Goal: Task Accomplishment & Management: Use online tool/utility

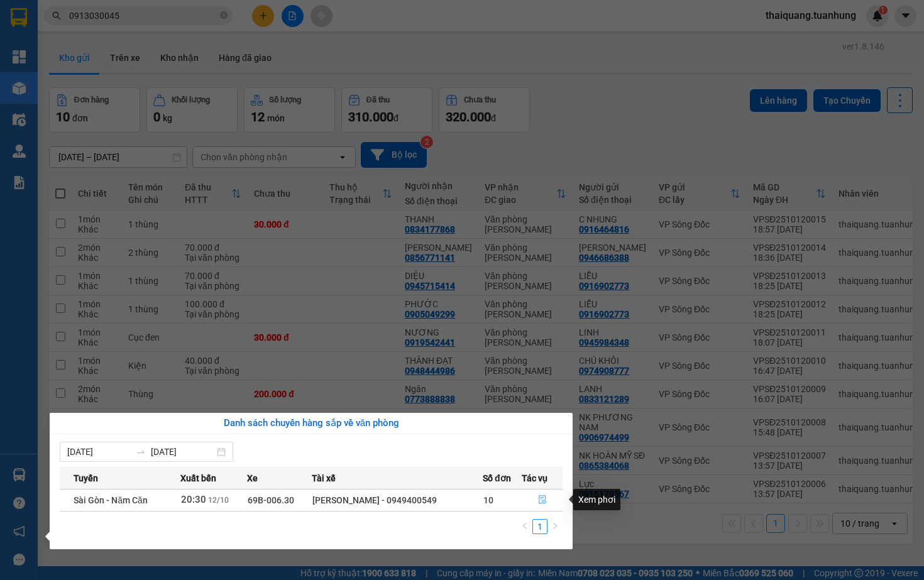
click at [542, 496] on icon "file-done" at bounding box center [543, 500] width 8 height 9
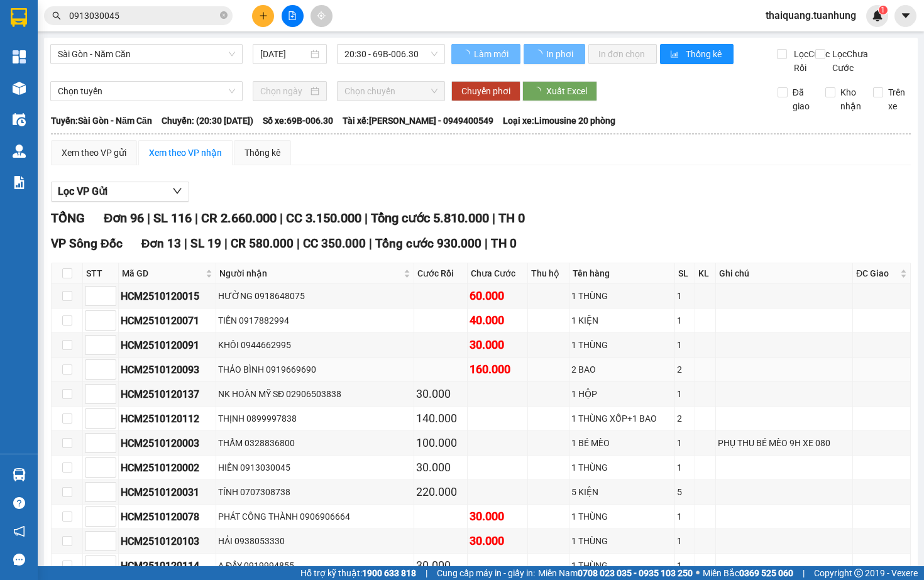
scroll to position [174, 0]
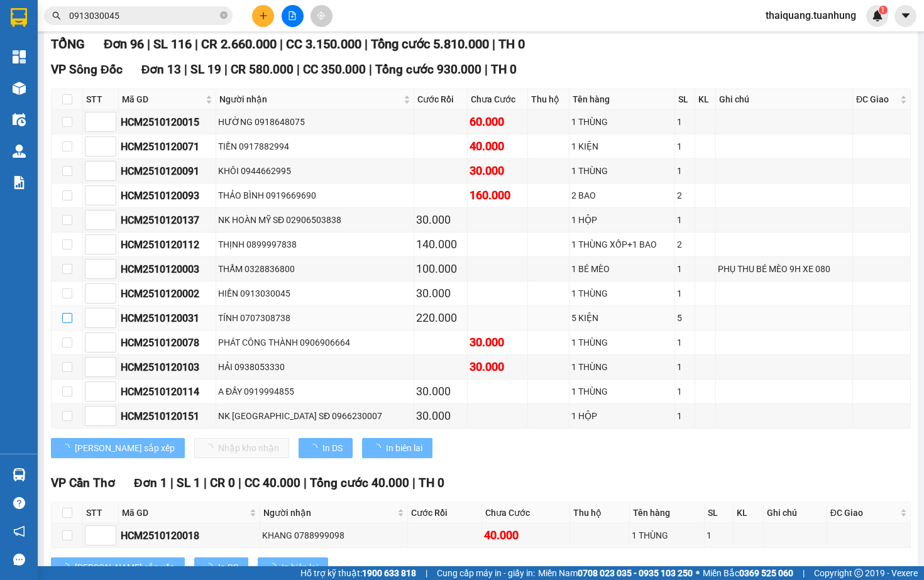
click at [67, 323] on input "checkbox" at bounding box center [67, 318] width 10 height 10
checkbox input "true"
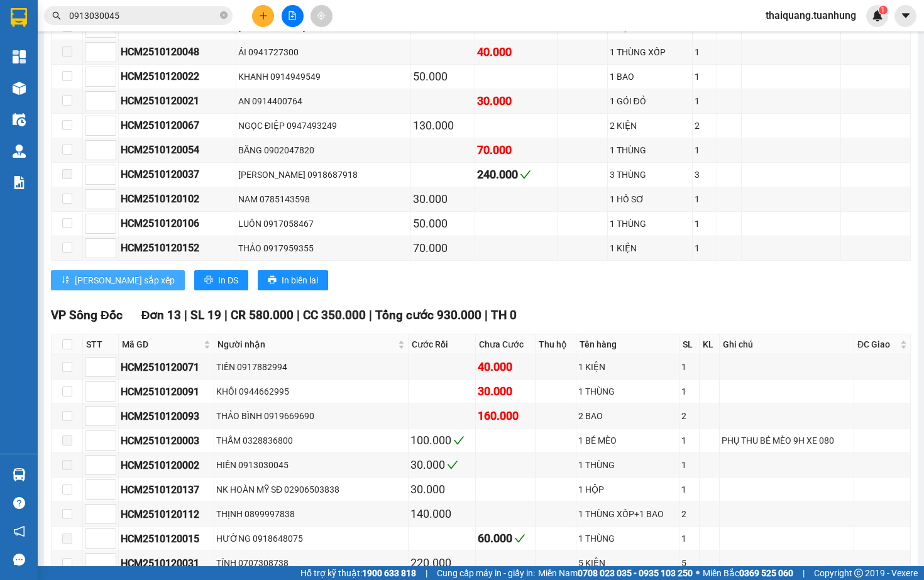
scroll to position [1489, 0]
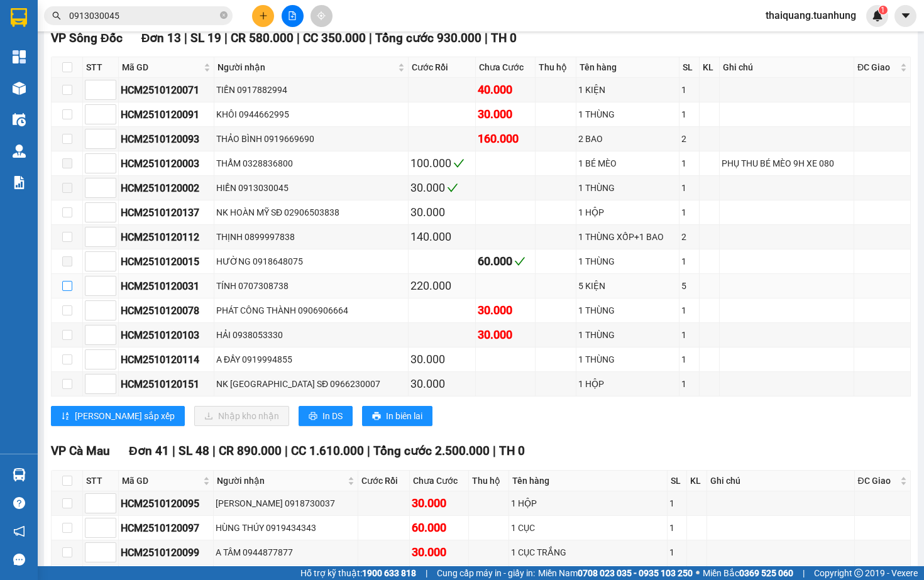
click at [67, 291] on input "checkbox" at bounding box center [67, 286] width 10 height 10
checkbox input "true"
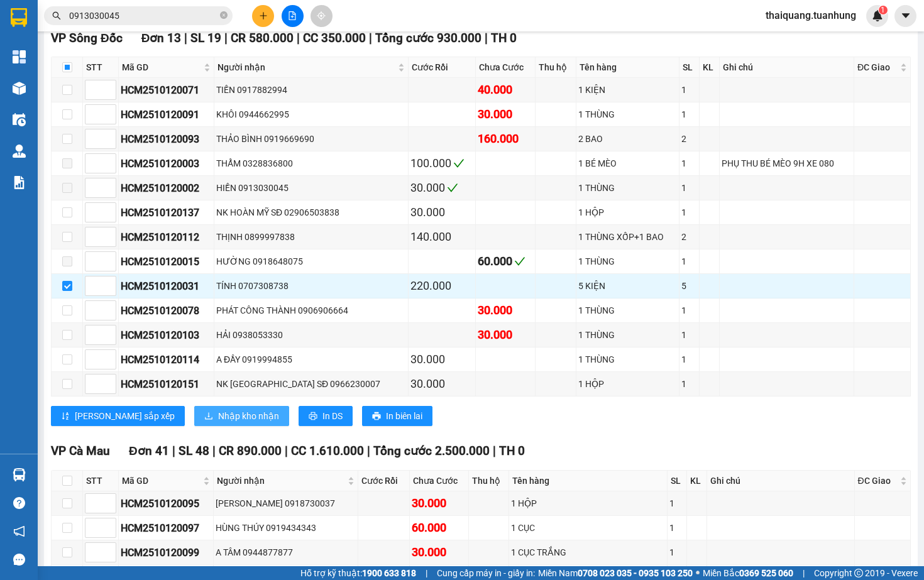
click at [218, 423] on span "Nhập kho nhận" at bounding box center [248, 416] width 61 height 14
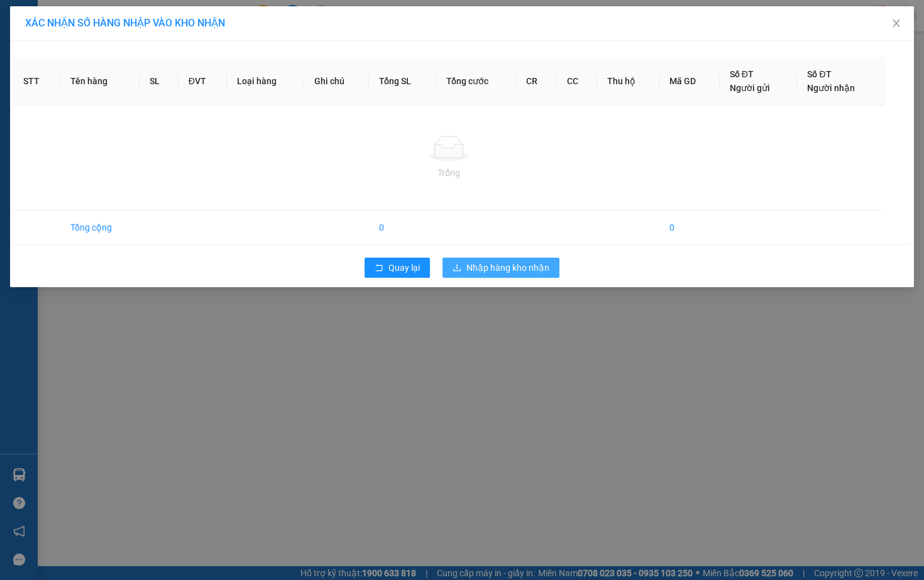
click at [471, 270] on span "Nhập hàng kho nhận" at bounding box center [507, 268] width 83 height 14
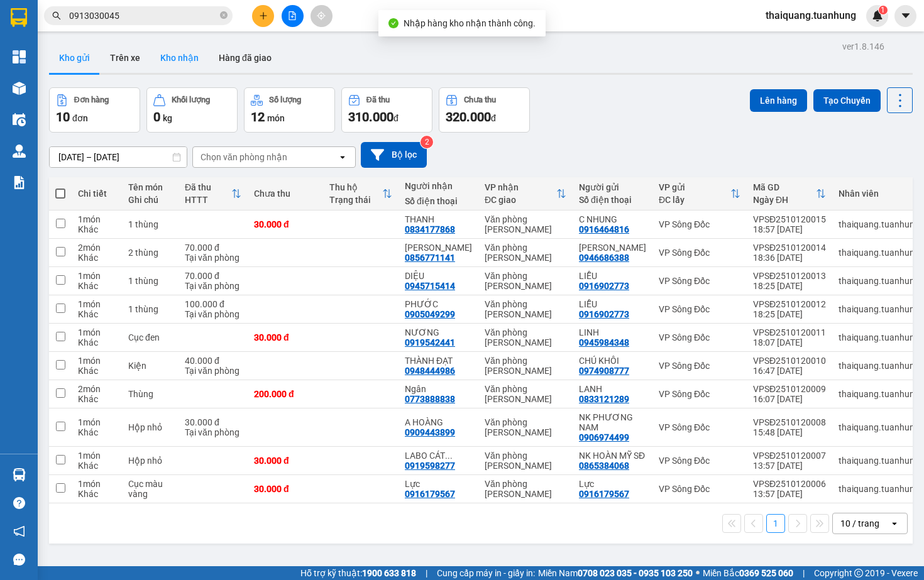
click at [192, 60] on button "Kho nhận" at bounding box center [179, 58] width 58 height 30
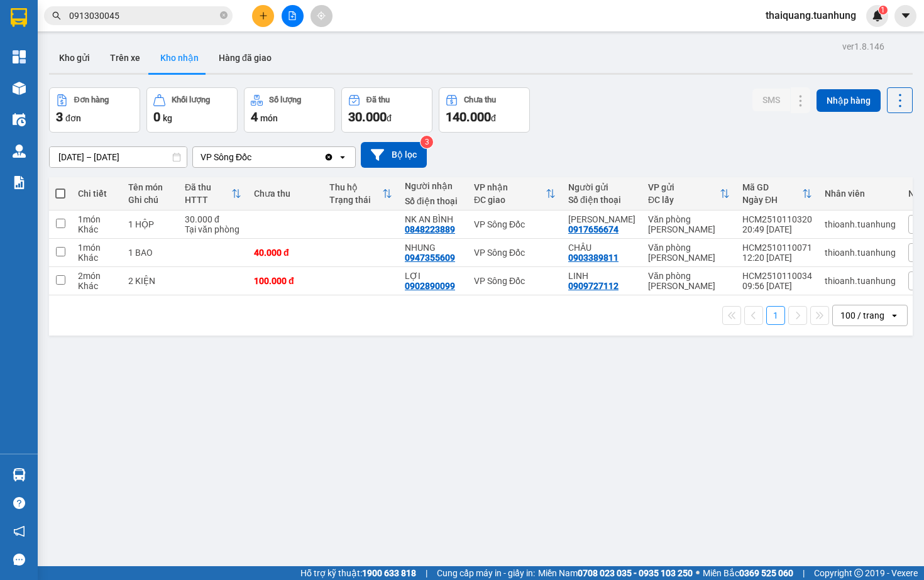
click at [595, 101] on div "Đơn hàng 3 đơn Khối lượng 0 kg Số lượng 4 món Đã thu 30.000 đ Chưa thu 140.000 …" at bounding box center [480, 109] width 863 height 45
click at [69, 62] on button "Kho gửi" at bounding box center [74, 58] width 51 height 30
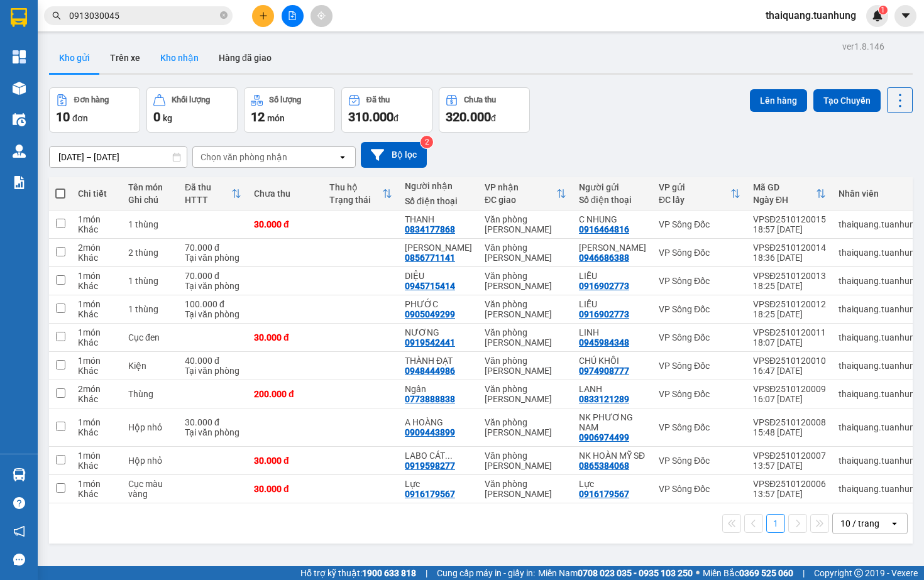
click at [173, 58] on button "Kho nhận" at bounding box center [179, 58] width 58 height 30
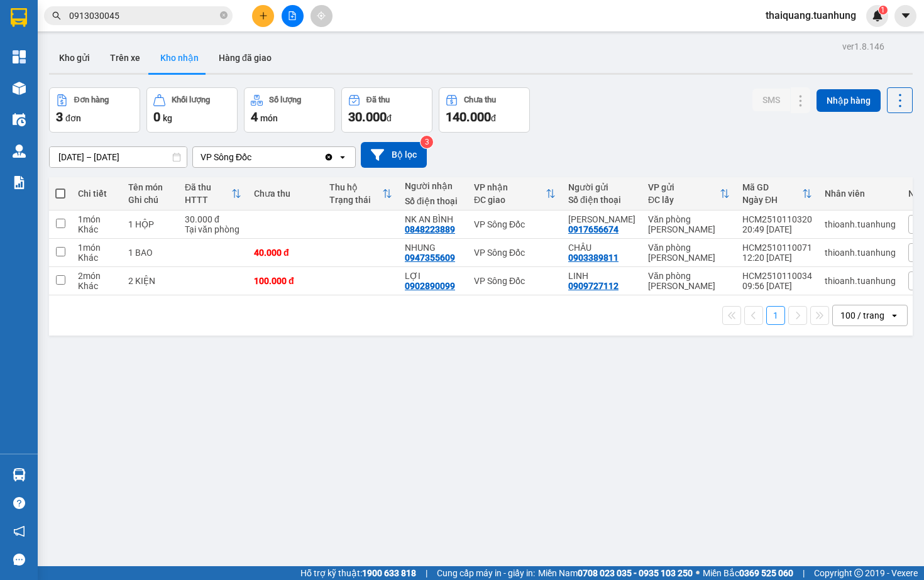
click at [591, 136] on div "[DATE] – [DATE] Press the down arrow key to interact with the calendar and sele…" at bounding box center [480, 155] width 863 height 45
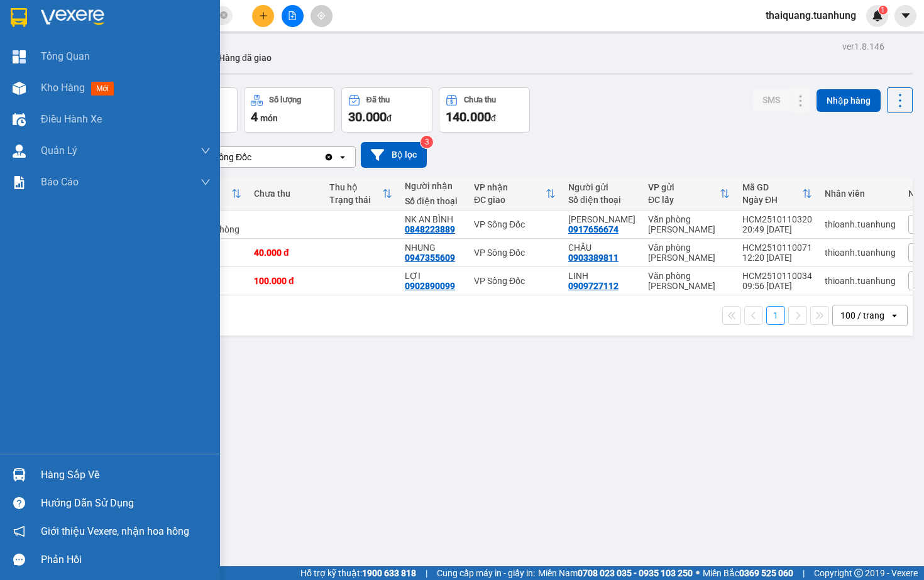
click at [82, 469] on div "Hàng sắp về" at bounding box center [126, 475] width 170 height 19
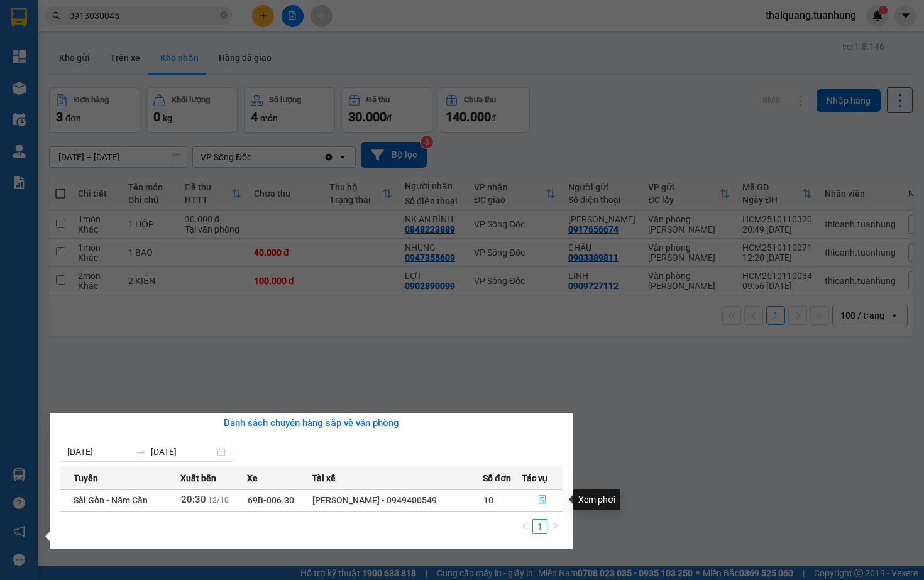
click at [542, 496] on icon "file-done" at bounding box center [543, 500] width 8 height 9
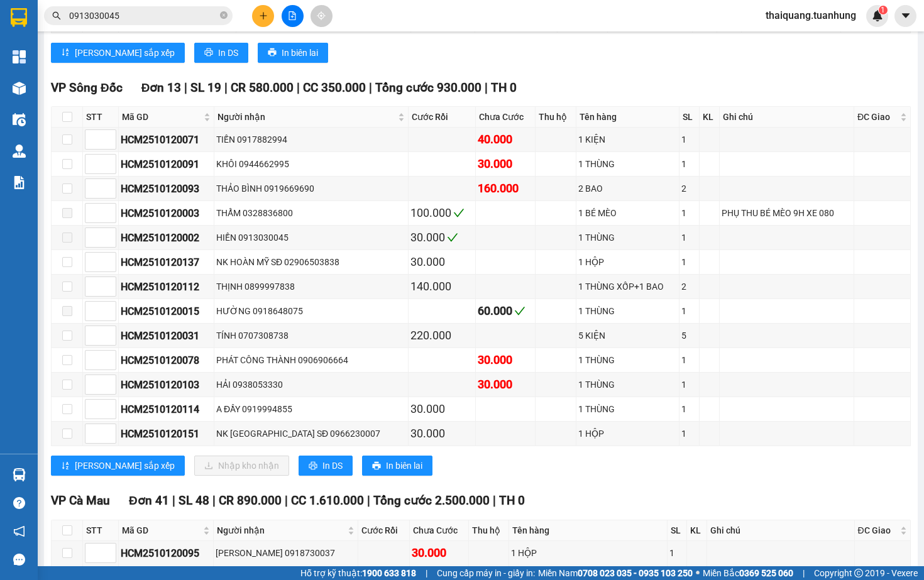
scroll to position [1444, 0]
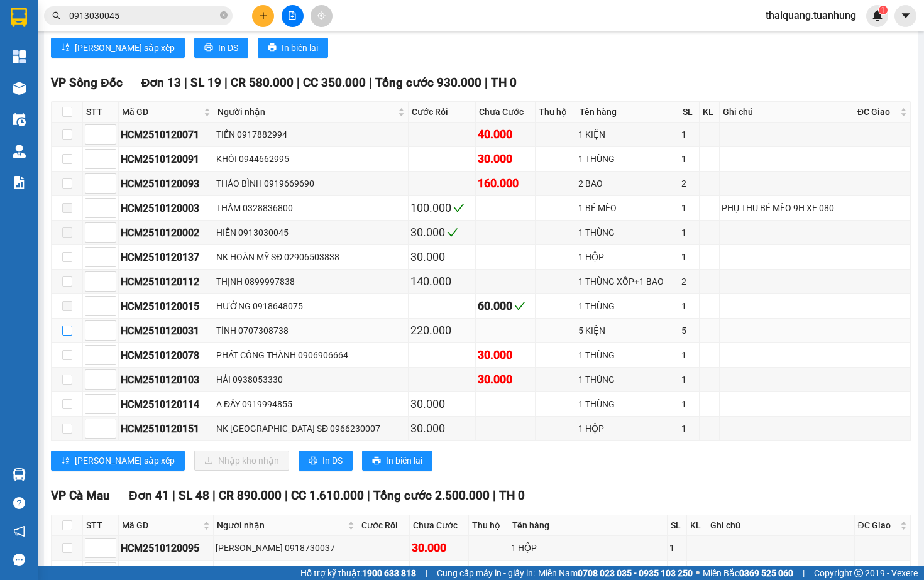
click at [70, 336] on input "checkbox" at bounding box center [67, 331] width 10 height 10
checkbox input "true"
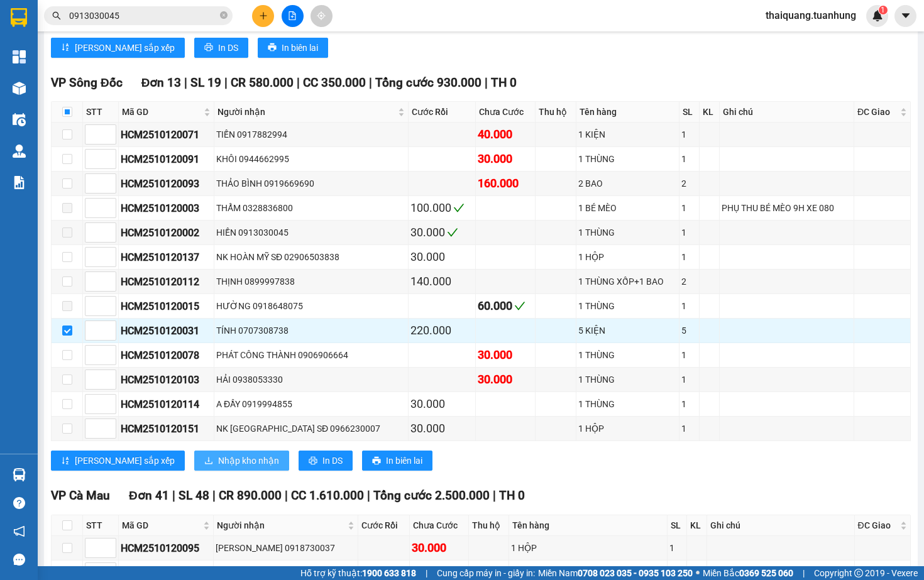
click at [194, 471] on button "Nhập kho nhận" at bounding box center [241, 461] width 95 height 20
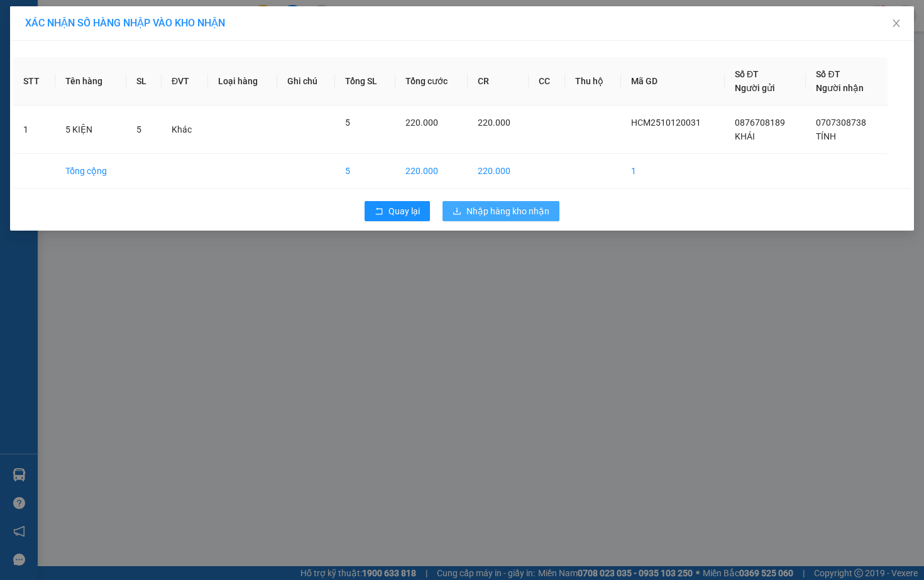
click at [517, 213] on span "Nhập hàng kho nhận" at bounding box center [507, 211] width 83 height 14
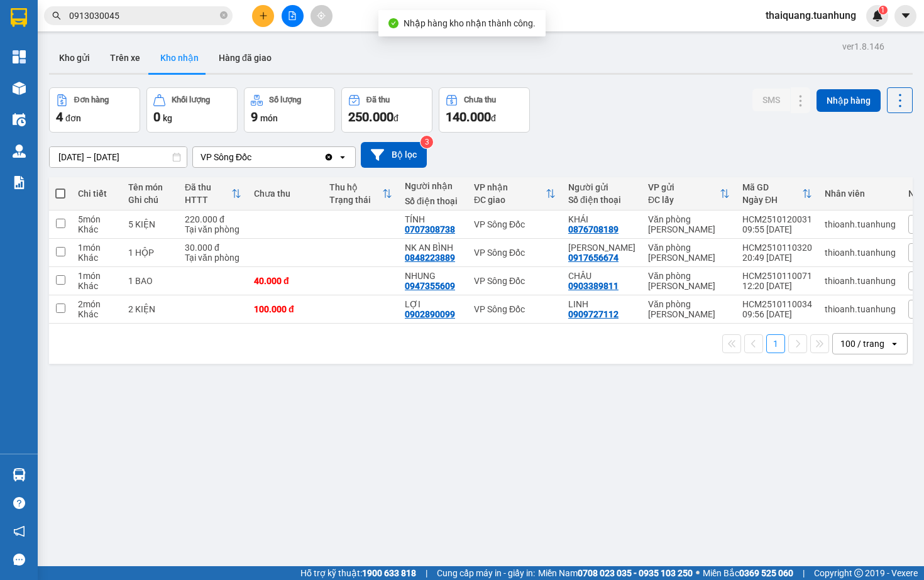
click at [685, 89] on div "Đơn hàng 4 đơn Khối lượng 0 kg Số lượng 9 món Đã thu 250.000 đ Chưa thu 140.000…" at bounding box center [480, 109] width 863 height 45
click at [635, 85] on div "ver 1.8.146 Kho gửi Trên xe Kho nhận Hàng đã giao Đơn hàng 4 đơn Khối lượng 0 k…" at bounding box center [481, 328] width 874 height 580
click at [635, 99] on div "Đơn hàng 4 đơn Khối lượng 0 kg Số lượng 9 món Đã thu 250.000 đ Chưa thu 140.000…" at bounding box center [480, 109] width 863 height 45
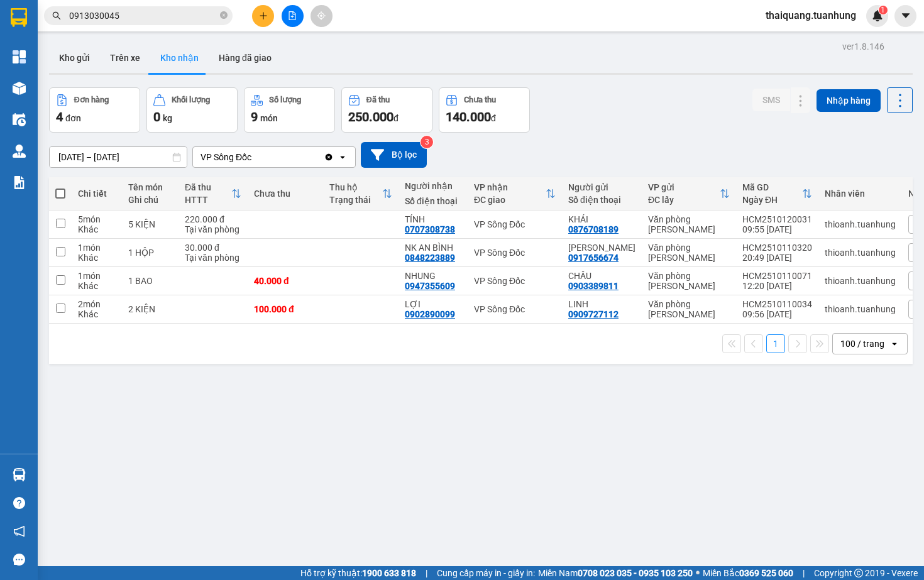
click at [643, 117] on div "Đơn hàng 4 đơn Khối lượng 0 kg Số lượng 9 món Đã thu 250.000 đ Chưa thu 140.000…" at bounding box center [480, 109] width 863 height 45
click at [594, 134] on div "[DATE] – [DATE] Press the down arrow key to interact with the calendar and sele…" at bounding box center [480, 155] width 863 height 45
click at [619, 96] on div "Đơn hàng 4 đơn Khối lượng 0 kg Số lượng 9 món Đã thu 250.000 đ Chưa thu 140.000…" at bounding box center [480, 109] width 863 height 45
click at [586, 67] on div "Kho gửi Trên xe Kho nhận Hàng đã giao" at bounding box center [480, 59] width 863 height 33
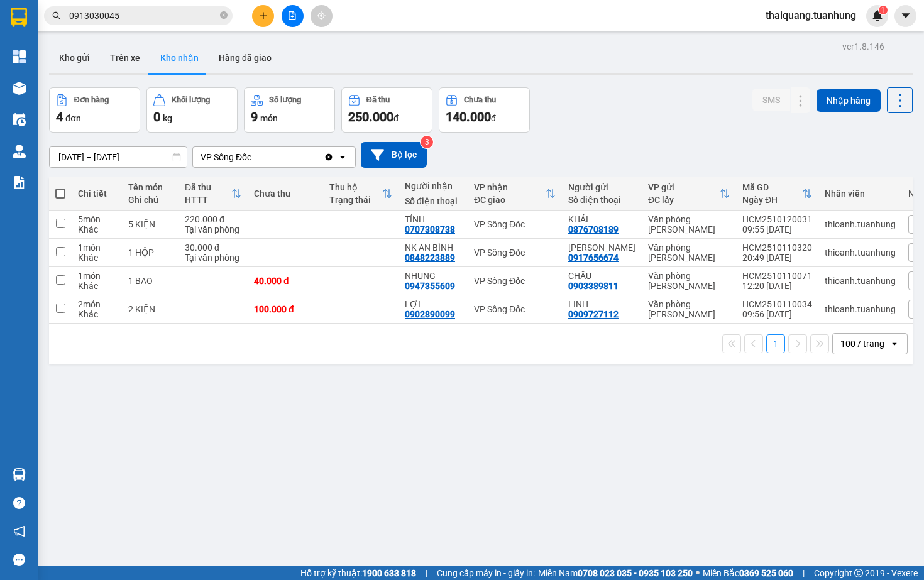
click at [603, 99] on div "Đơn hàng 4 đơn Khối lượng 0 kg Số lượng 9 món Đã thu 250.000 đ Chưa thu 140.000…" at bounding box center [480, 109] width 863 height 45
click at [662, 94] on div "Đơn hàng 4 đơn Khối lượng 0 kg Số lượng 9 món Đã thu 250.000 đ Chưa thu 140.000…" at bounding box center [480, 109] width 863 height 45
click at [572, 126] on div "Đơn hàng 4 đơn Khối lượng 0 kg Số lượng 9 món Đã thu 250.000 đ Chưa thu 140.000…" at bounding box center [480, 109] width 863 height 45
click at [593, 91] on div "Đơn hàng 4 đơn Khối lượng 0 kg Số lượng 9 món Đã thu 250.000 đ Chưa thu 140.000…" at bounding box center [480, 109] width 863 height 45
click at [597, 105] on div "Đơn hàng 4 đơn Khối lượng 0 kg Số lượng 9 món Đã thu 250.000 đ Chưa thu 140.000…" at bounding box center [480, 109] width 863 height 45
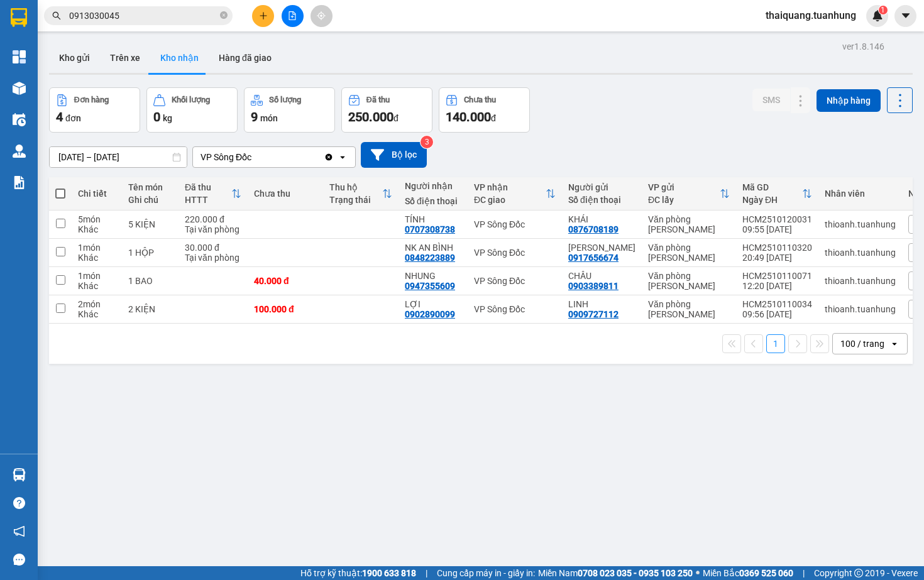
click at [597, 105] on div "Đơn hàng 4 đơn Khối lượng 0 kg Số lượng 9 món Đã thu 250.000 đ Chưa thu 140.000…" at bounding box center [480, 109] width 863 height 45
click at [604, 118] on div "Đơn hàng 4 đơn Khối lượng 0 kg Số lượng 9 món Đã thu 250.000 đ Chưa thu 140.000…" at bounding box center [480, 109] width 863 height 45
click at [627, 75] on div "Kho gửi Trên xe Kho nhận Hàng đã giao" at bounding box center [480, 59] width 863 height 33
click at [72, 67] on button "Kho gửi" at bounding box center [74, 58] width 51 height 30
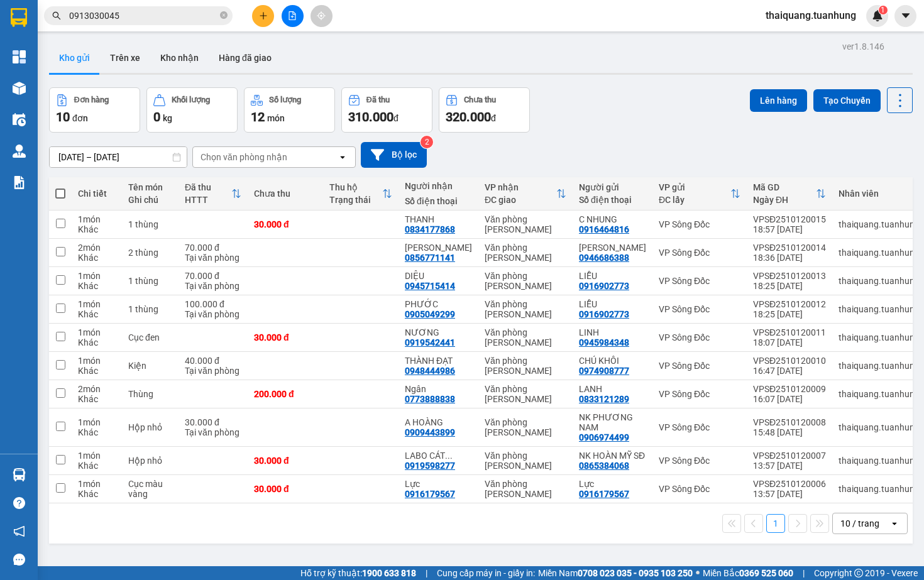
click at [586, 129] on div "Đơn hàng 10 đơn Khối lượng 0 kg Số lượng 12 món Đã thu 310.000 đ Chưa thu 320.0…" at bounding box center [480, 109] width 863 height 45
click at [628, 113] on div "Đơn hàng 10 đơn Khối lượng 0 kg Số lượng 12 món Đã thu 310.000 đ Chưa thu 320.0…" at bounding box center [480, 109] width 863 height 45
click at [612, 123] on div "Đơn hàng 10 đơn Khối lượng 0 kg Số lượng 12 món Đã thu 310.000 đ Chưa thu 320.0…" at bounding box center [480, 109] width 863 height 45
click at [589, 65] on div "Kho gửi Trên xe Kho nhận Hàng đã giao" at bounding box center [480, 59] width 863 height 33
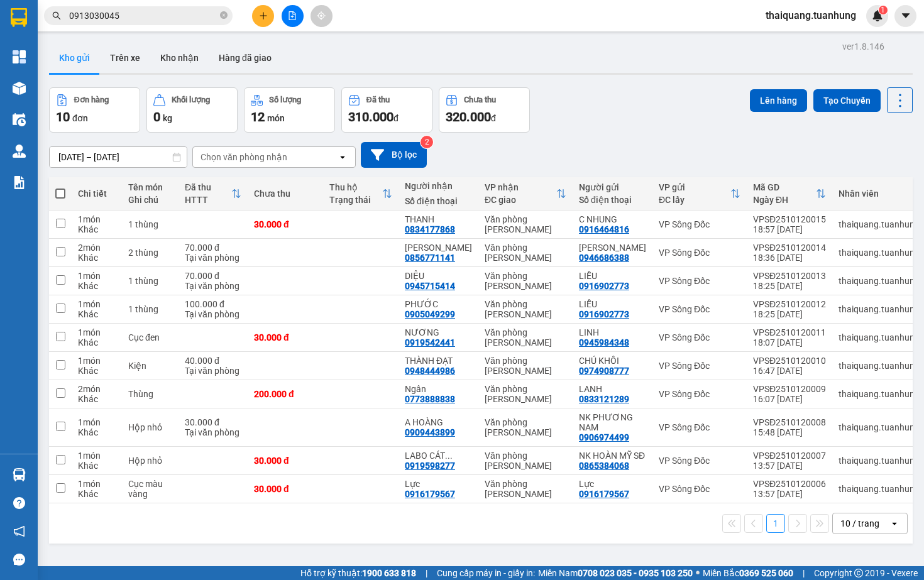
click at [589, 76] on div "ver 1.8.146 Kho gửi Trên xe Kho nhận Hàng đã giao Đơn hàng 10 đơn Khối lượng 0 …" at bounding box center [481, 328] width 874 height 580
click at [589, 133] on div "[DATE] – [DATE] Press the down arrow key to interact with the calendar and sele…" at bounding box center [480, 155] width 863 height 45
click at [584, 82] on div "ver 1.8.146 Kho gửi Trên xe Kho nhận Hàng đã giao Đơn hàng 10 đơn Khối lượng 0 …" at bounding box center [481, 328] width 874 height 580
click at [529, 136] on div "[DATE] – [DATE] Press the down arrow key to interact with the calendar and sele…" at bounding box center [480, 155] width 863 height 45
click at [516, 162] on div "[DATE] – [DATE] Press the down arrow key to interact with the calendar and sele…" at bounding box center [480, 155] width 863 height 26
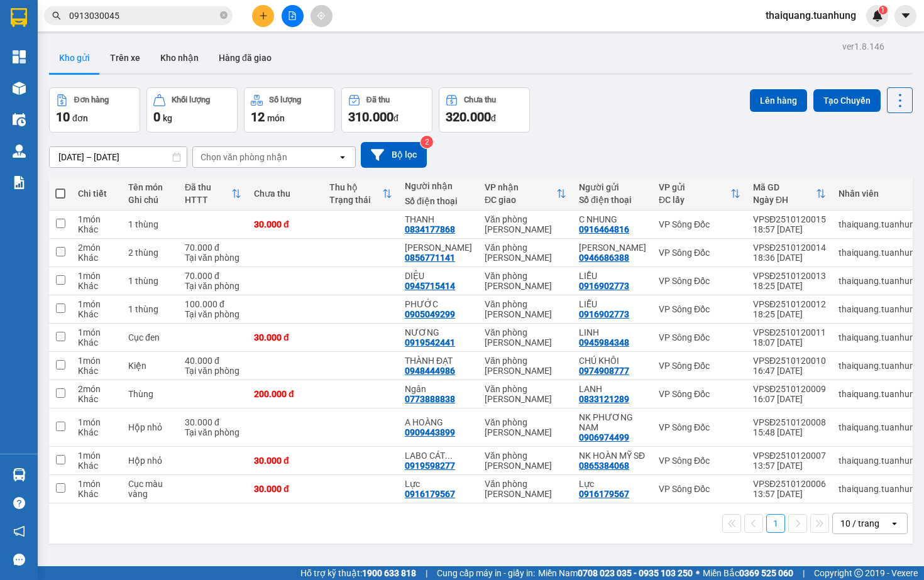
click at [603, 139] on div "[DATE] – [DATE] Press the down arrow key to interact with the calendar and sele…" at bounding box center [480, 155] width 863 height 45
click at [170, 60] on button "Kho nhận" at bounding box center [179, 58] width 58 height 30
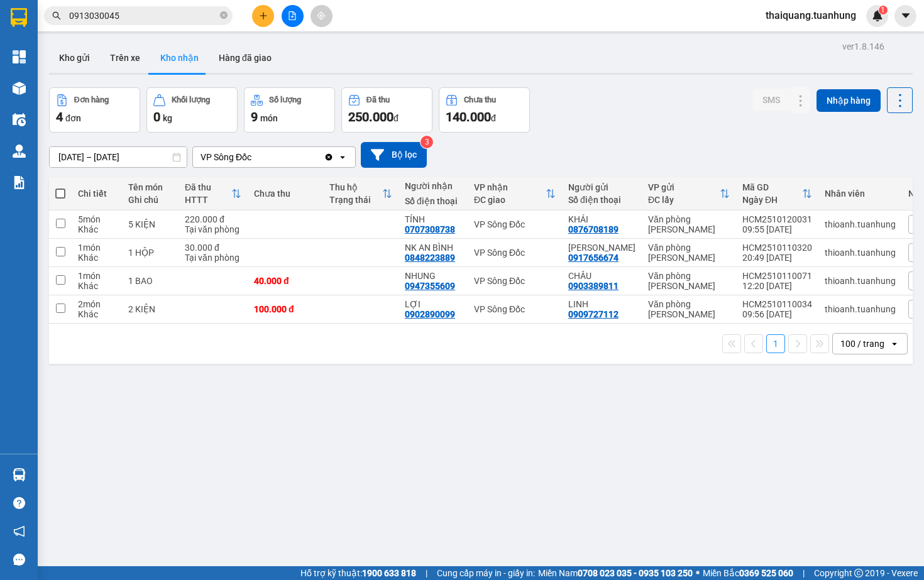
click at [604, 127] on div "Đơn hàng 4 đơn Khối lượng 0 kg Số lượng 9 món Đã thu 250.000 đ Chưa thu 140.000…" at bounding box center [480, 109] width 863 height 45
click at [576, 95] on div "Đơn hàng 4 đơn Khối lượng 0 kg Số lượng 9 món Đã thu 250.000 đ Chưa thu 140.000…" at bounding box center [480, 109] width 863 height 45
click at [509, 160] on div "[DATE] – [DATE] Press the down arrow key to interact with the calendar and sele…" at bounding box center [480, 155] width 863 height 26
click at [77, 63] on button "Kho gửi" at bounding box center [74, 58] width 51 height 30
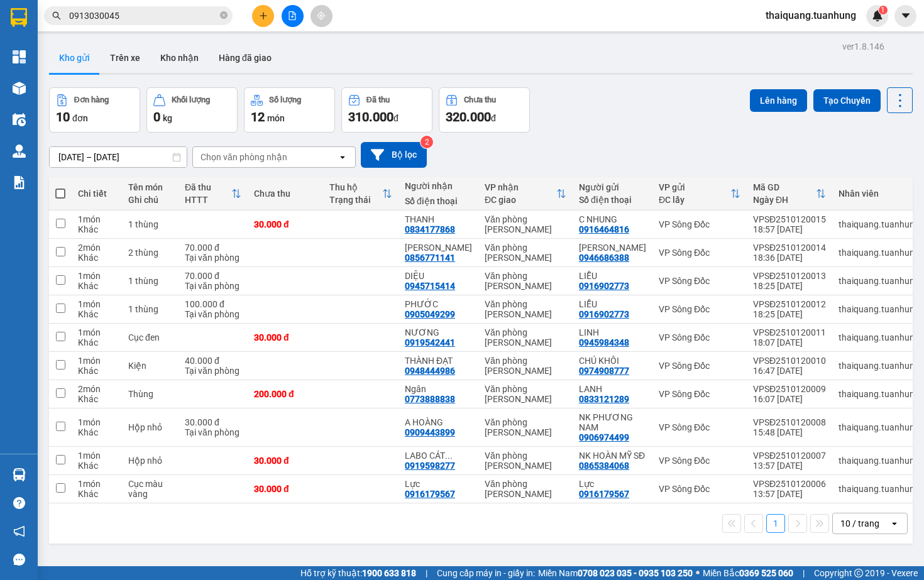
click at [628, 134] on div "[DATE] – [DATE] Press the down arrow key to interact with the calendar and sele…" at bounding box center [480, 155] width 863 height 45
click at [478, 162] on div "[DATE] – [DATE] Press the down arrow key to interact with the calendar and sele…" at bounding box center [480, 155] width 863 height 26
click at [606, 114] on div "Đơn hàng 10 đơn Khối lượng 0 kg Số lượng 12 món Đã thu 310.000 đ Chưa thu 320.0…" at bounding box center [480, 109] width 863 height 45
click at [514, 153] on div "[DATE] – [DATE] Press the down arrow key to interact with the calendar and sele…" at bounding box center [480, 155] width 863 height 26
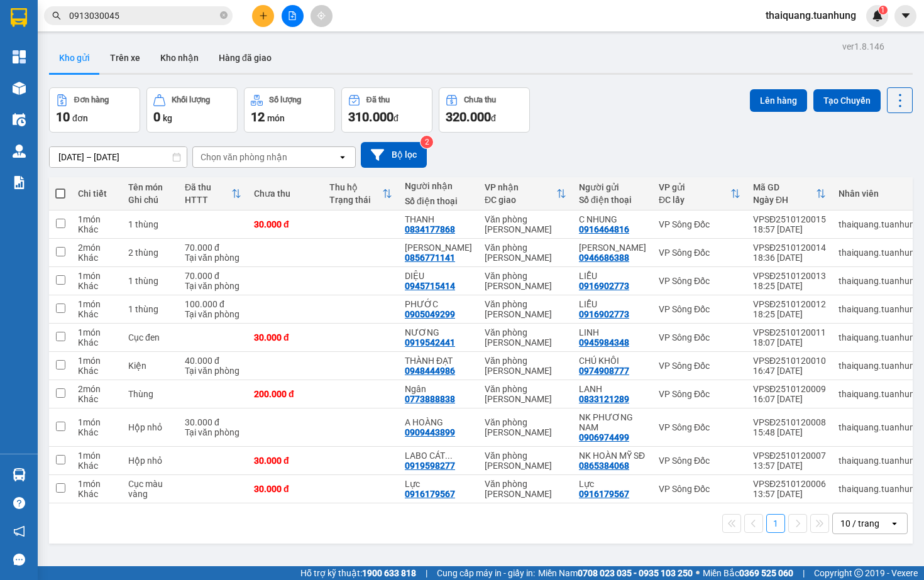
click at [514, 146] on div "[DATE] – [DATE] Press the down arrow key to interact with the calendar and sele…" at bounding box center [480, 155] width 863 height 26
click at [485, 148] on div "[DATE] – [DATE] Press the down arrow key to interact with the calendar and sele…" at bounding box center [480, 155] width 863 height 26
